Goal: Transaction & Acquisition: Register for event/course

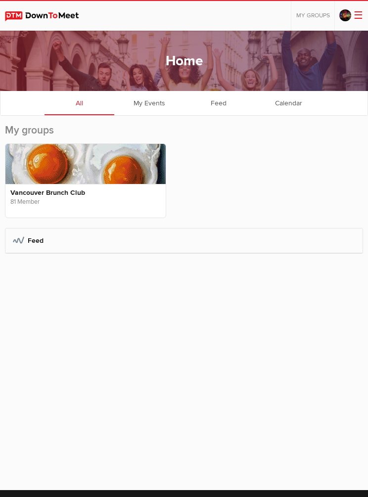
scroll to position [59, 0]
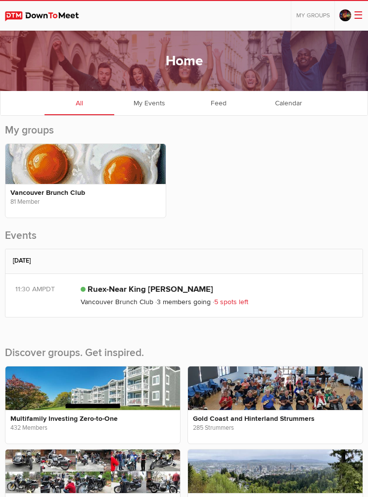
click at [117, 294] on link "Ruex-Near King [PERSON_NAME]" at bounding box center [151, 289] width 126 height 10
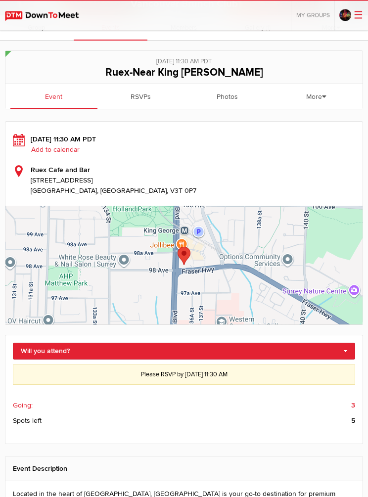
scroll to position [170, 0]
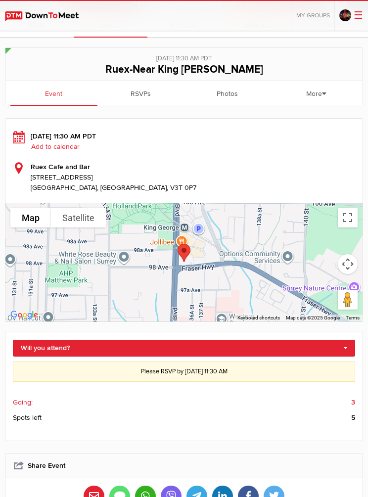
click at [71, 349] on link "Will you attend?" at bounding box center [184, 348] width 342 height 17
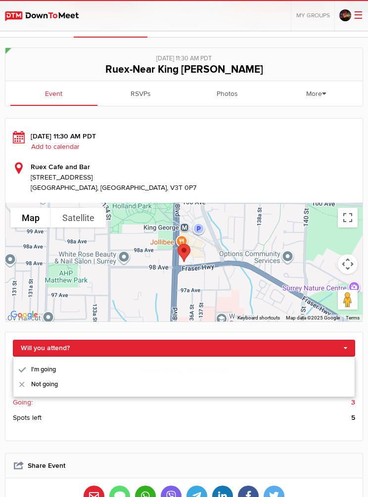
click at [39, 366] on link "I'm going" at bounding box center [183, 369] width 341 height 15
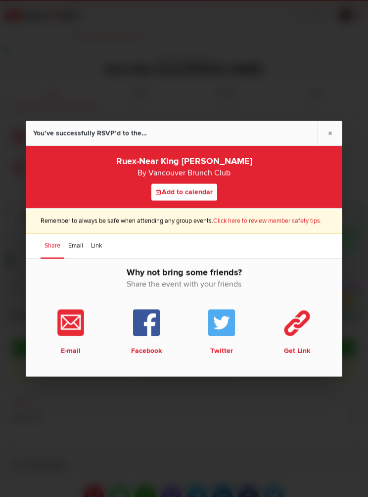
click at [6, 319] on div at bounding box center [184, 248] width 368 height 497
